Goal: Transaction & Acquisition: Subscribe to service/newsletter

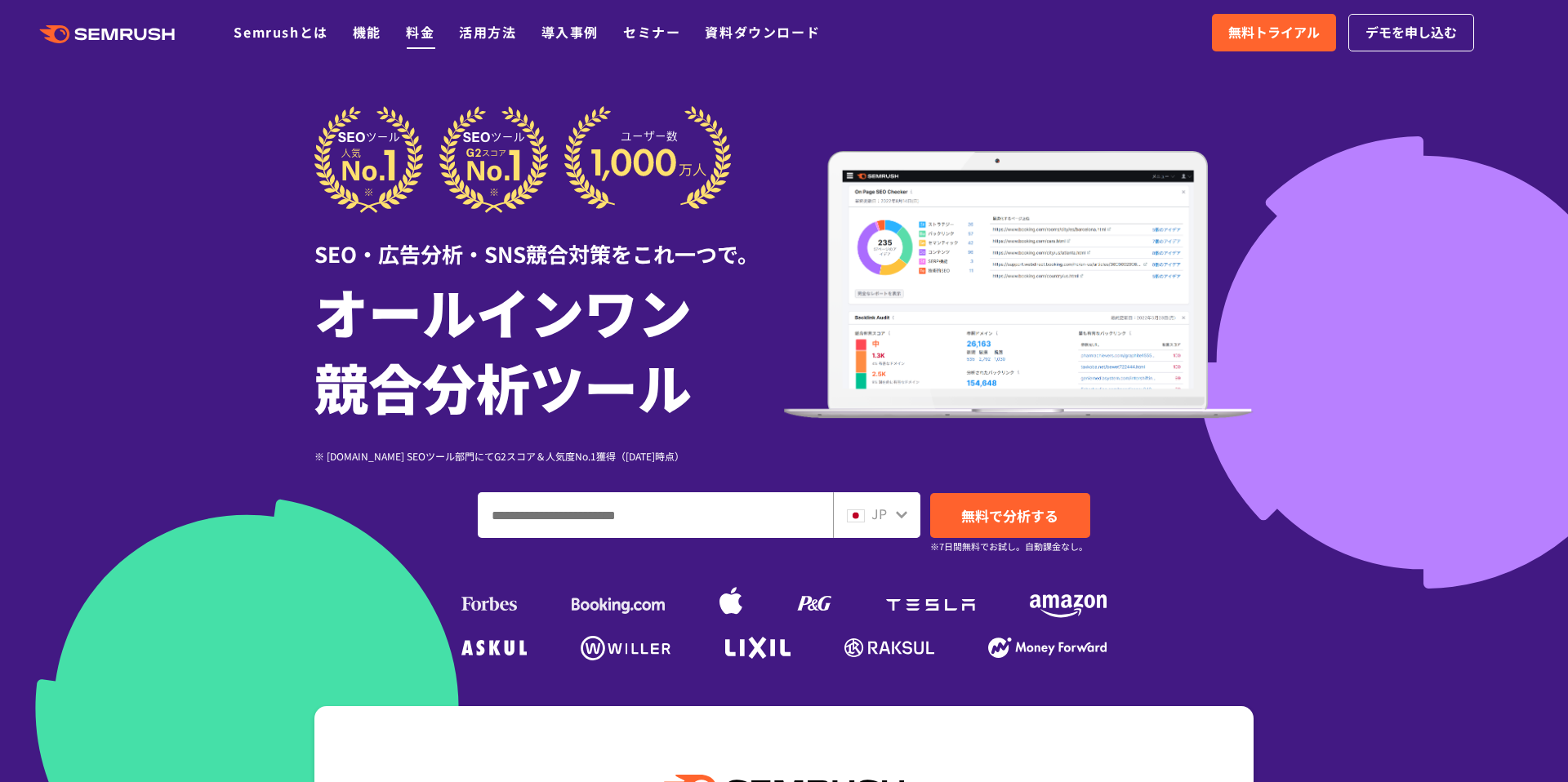
click at [431, 24] on link "料金" at bounding box center [420, 32] width 29 height 19
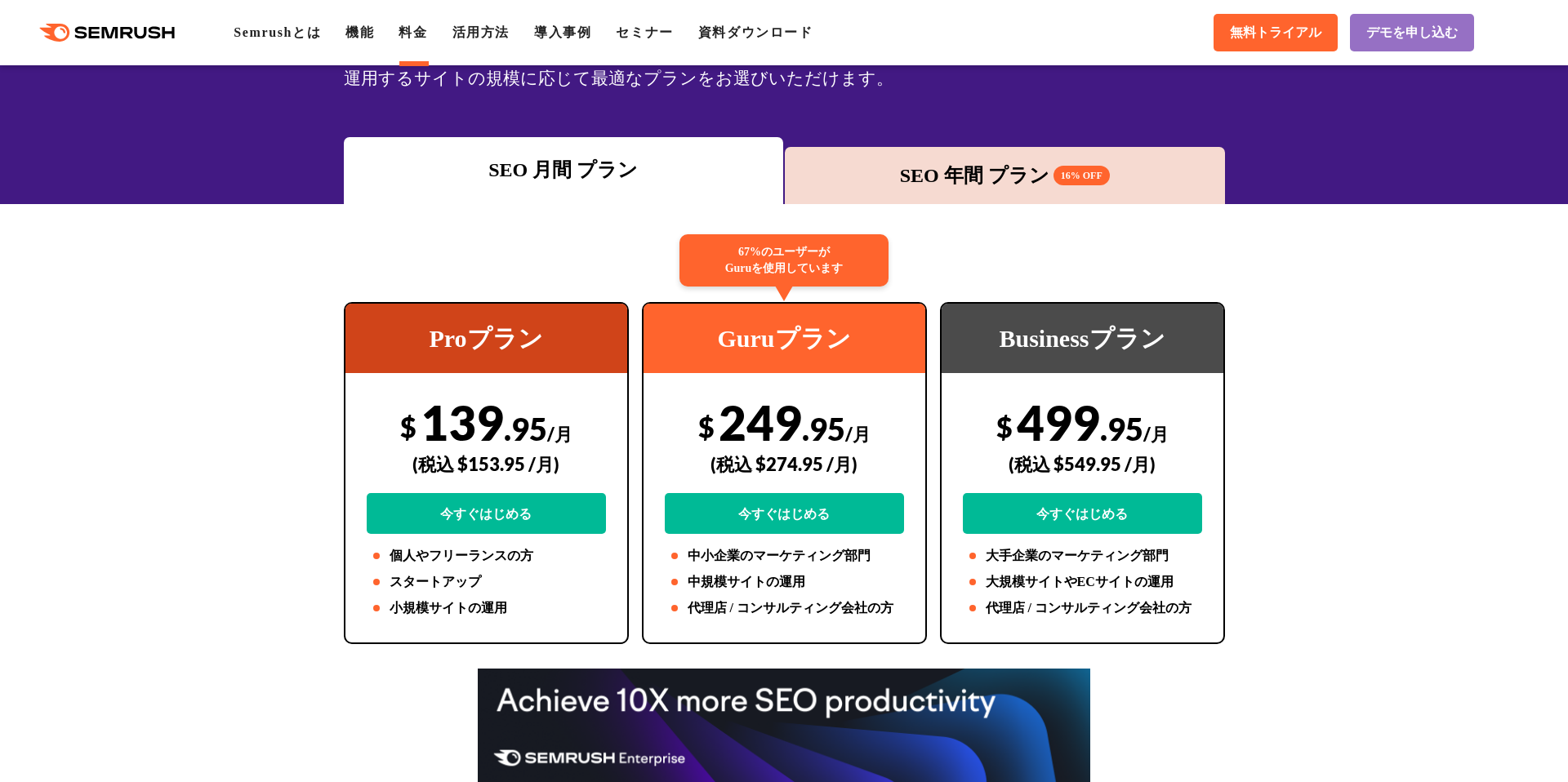
scroll to position [173, 0]
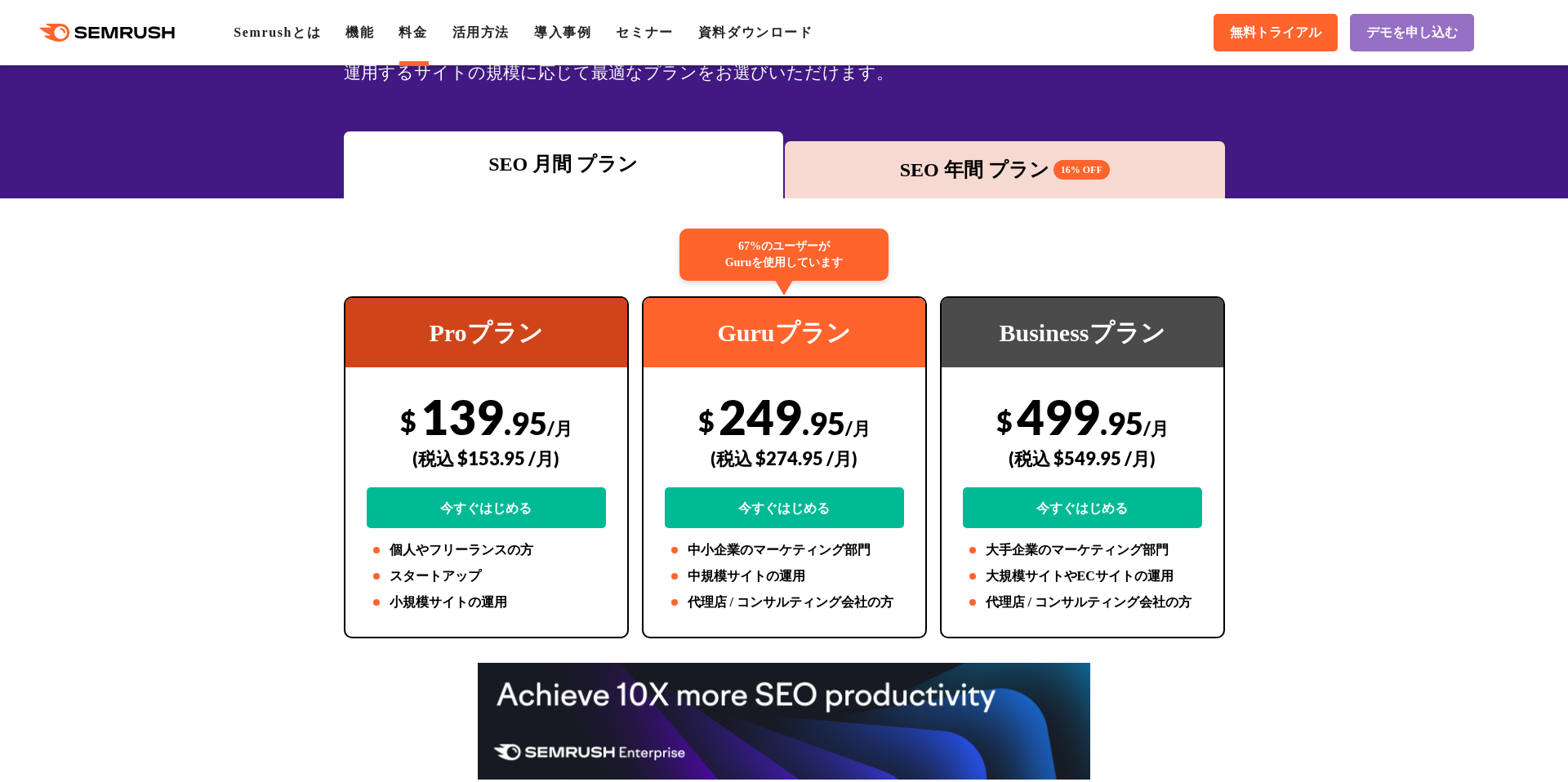
click at [867, 155] on div "SEO 年間 プラン 16% OFF" at bounding box center [1005, 170] width 424 height 30
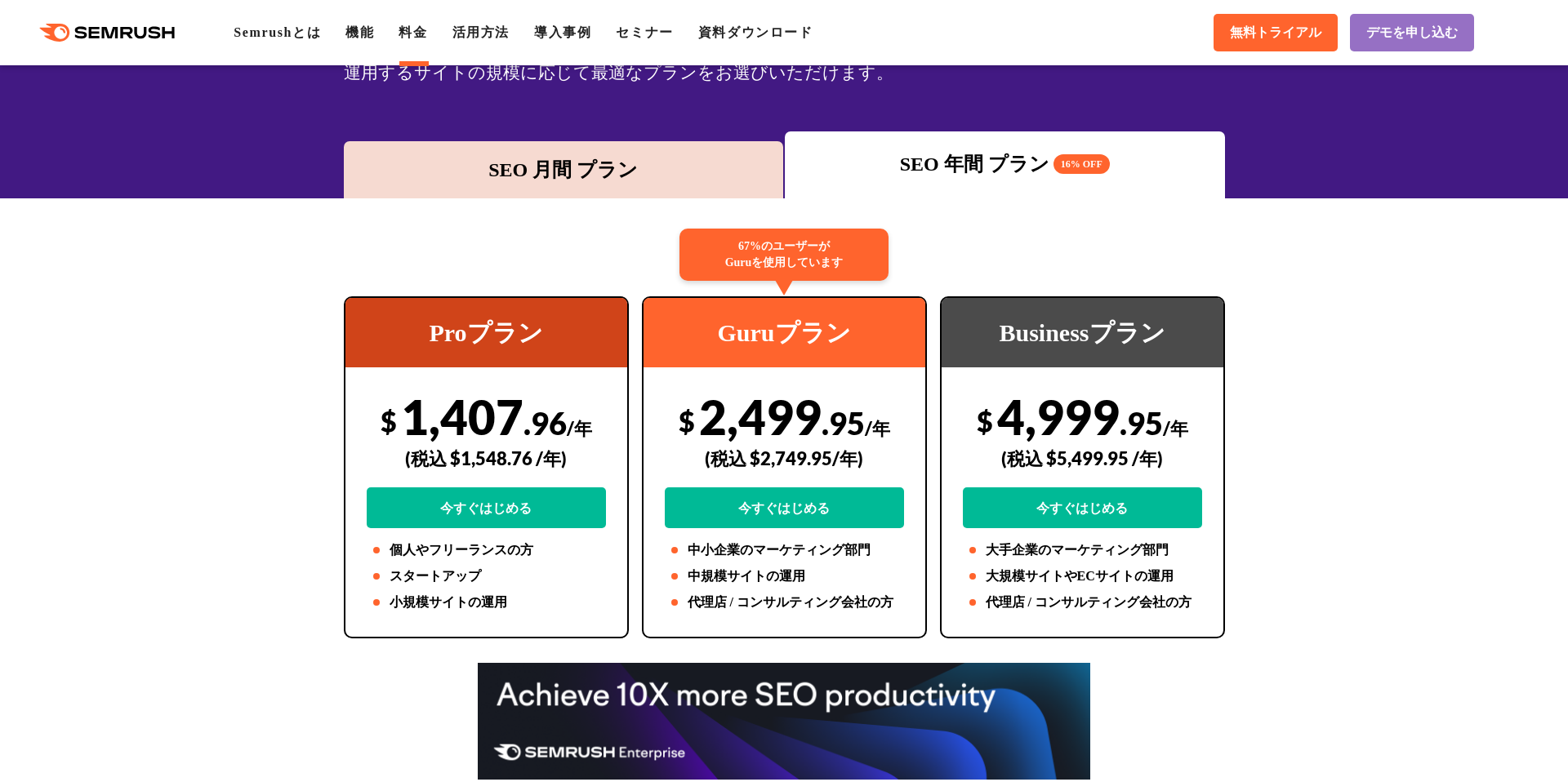
click at [687, 189] on div "SEO 月間 プラン" at bounding box center [563, 170] width 440 height 57
